Goal: Transaction & Acquisition: Obtain resource

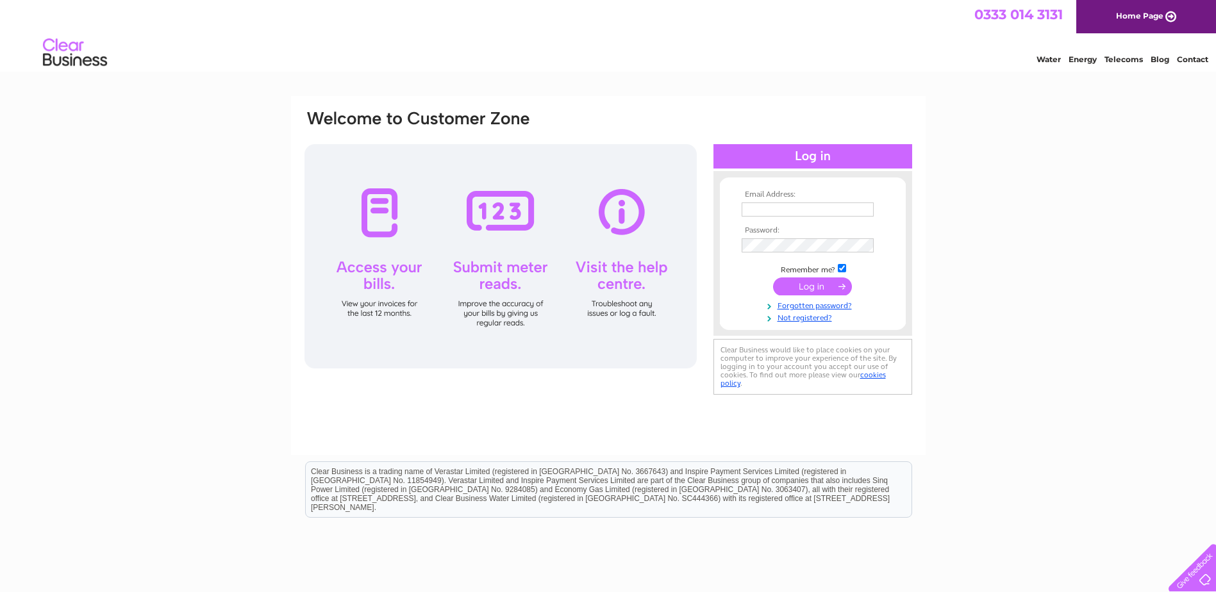
click at [769, 186] on div "Email Address: Password:" at bounding box center [812, 253] width 199 height 139
click at [775, 212] on input "text" at bounding box center [807, 209] width 133 height 15
type input "[PERSON_NAME][EMAIL_ADDRESS][PERSON_NAME][DOMAIN_NAME]"
click at [773, 279] on input "submit" at bounding box center [812, 288] width 79 height 18
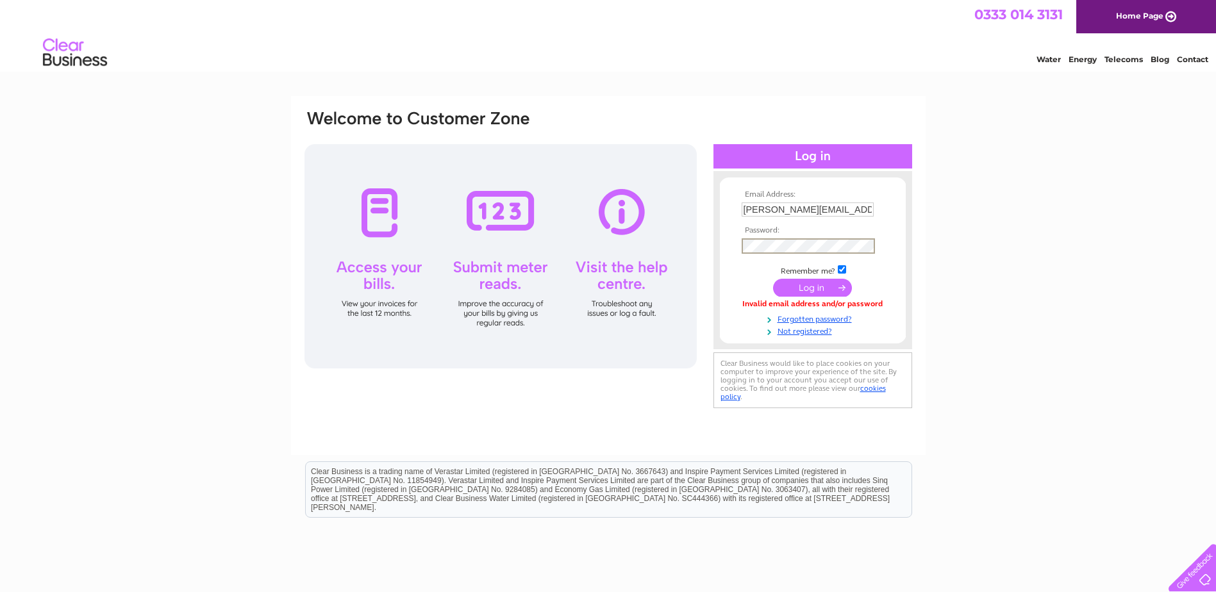
click at [773, 279] on input "submit" at bounding box center [812, 288] width 79 height 18
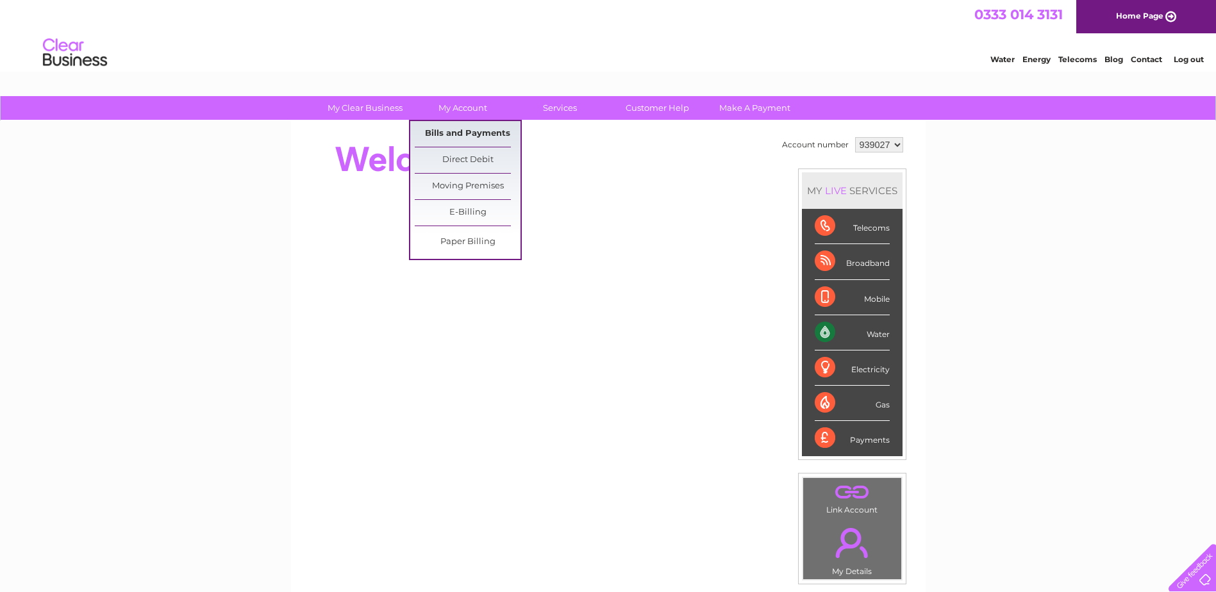
click at [468, 142] on link "Bills and Payments" at bounding box center [468, 134] width 106 height 26
click at [461, 135] on link "Bills and Payments" at bounding box center [468, 134] width 106 height 26
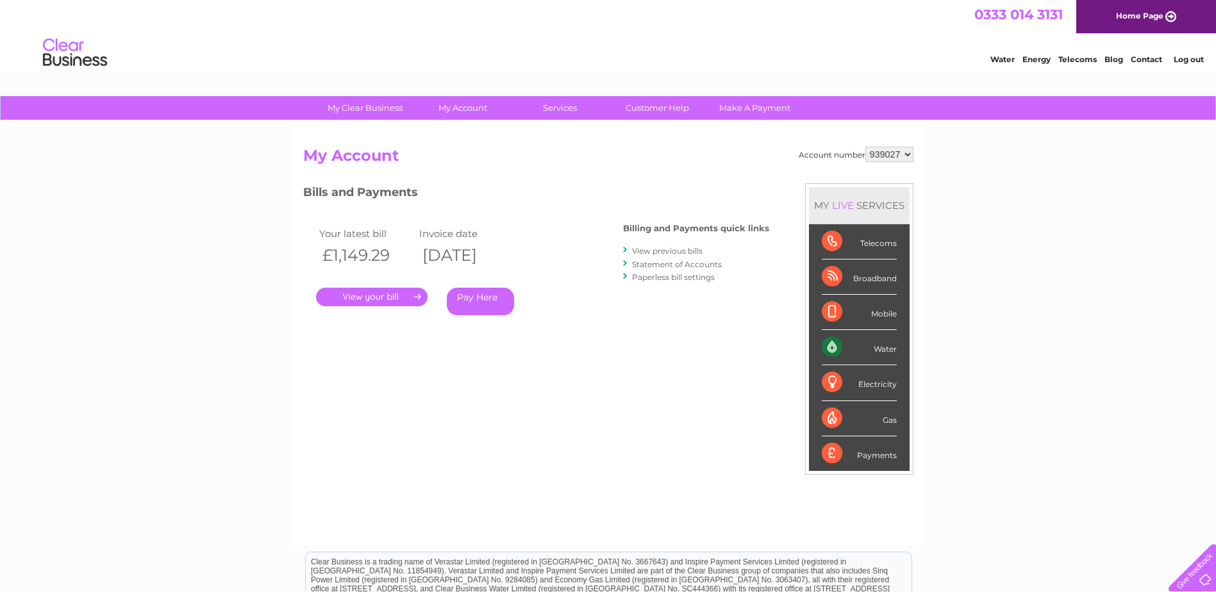
click at [370, 297] on link "." at bounding box center [371, 297] width 111 height 19
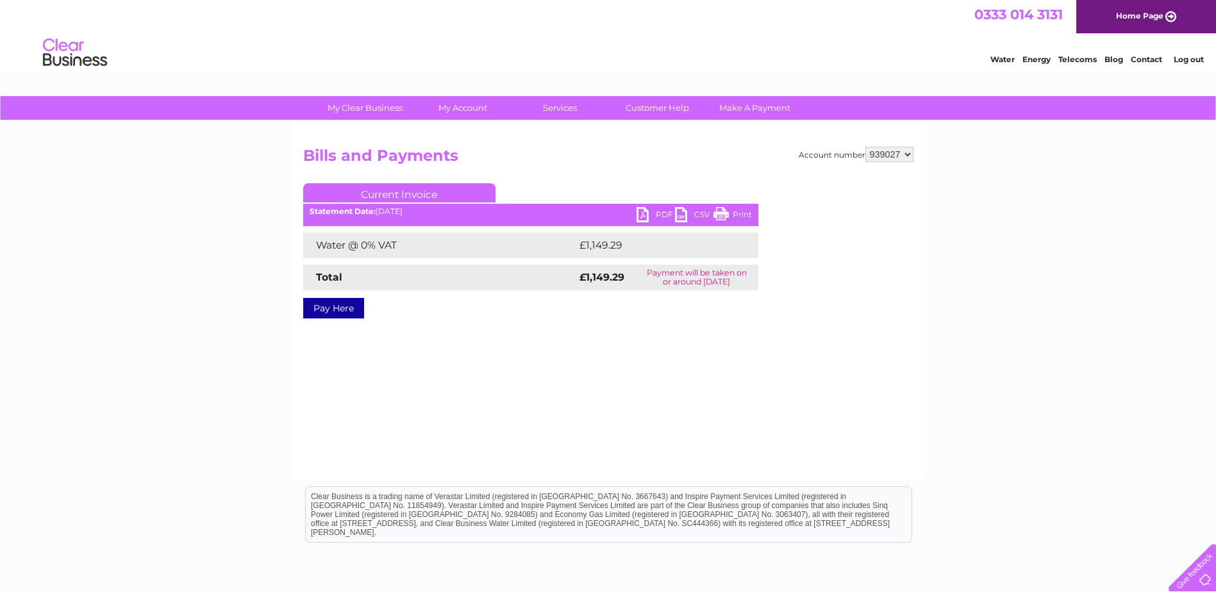
click at [644, 213] on link "PDF" at bounding box center [655, 216] width 38 height 19
